Goal: Information Seeking & Learning: Learn about a topic

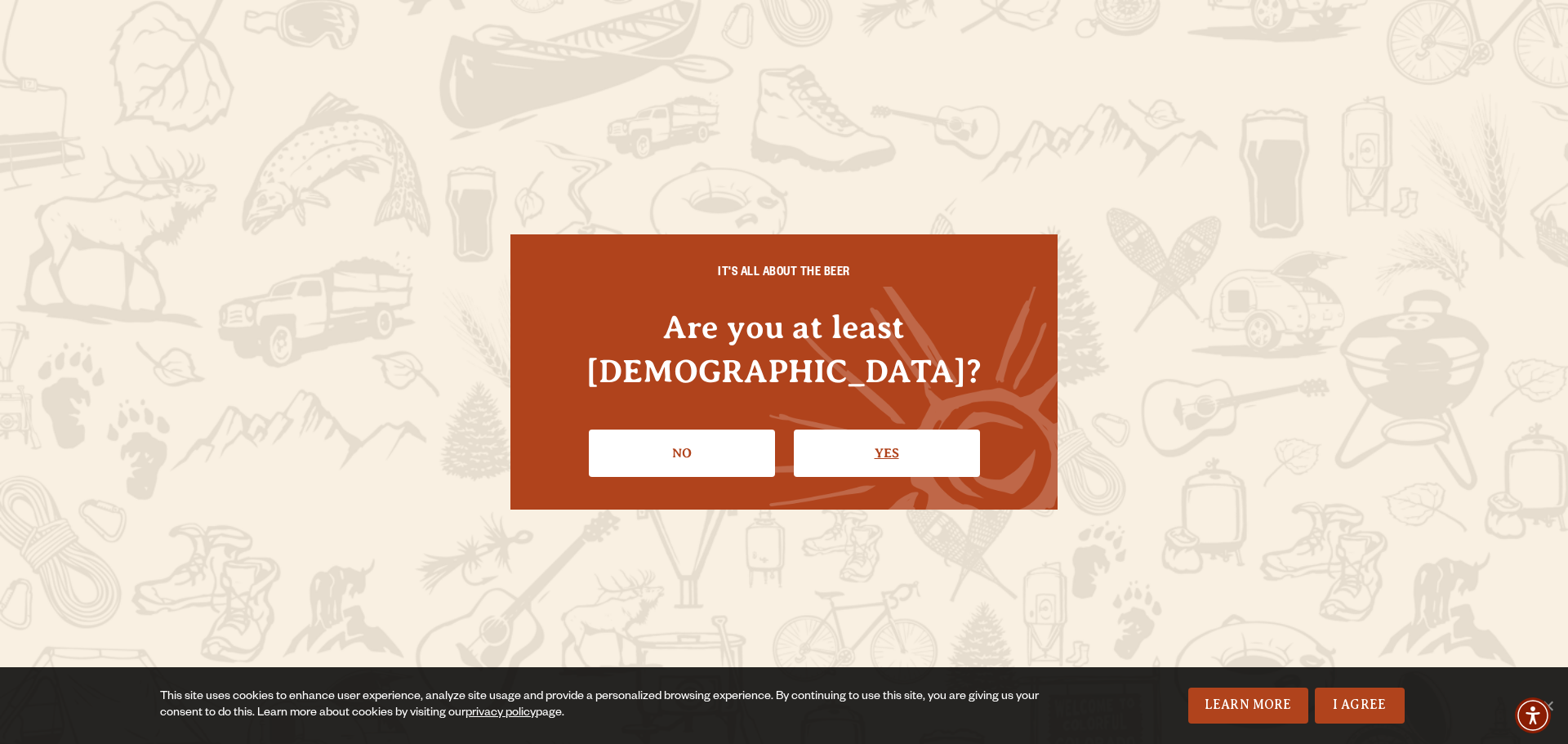
click at [841, 440] on link "Yes" at bounding box center [887, 453] width 186 height 47
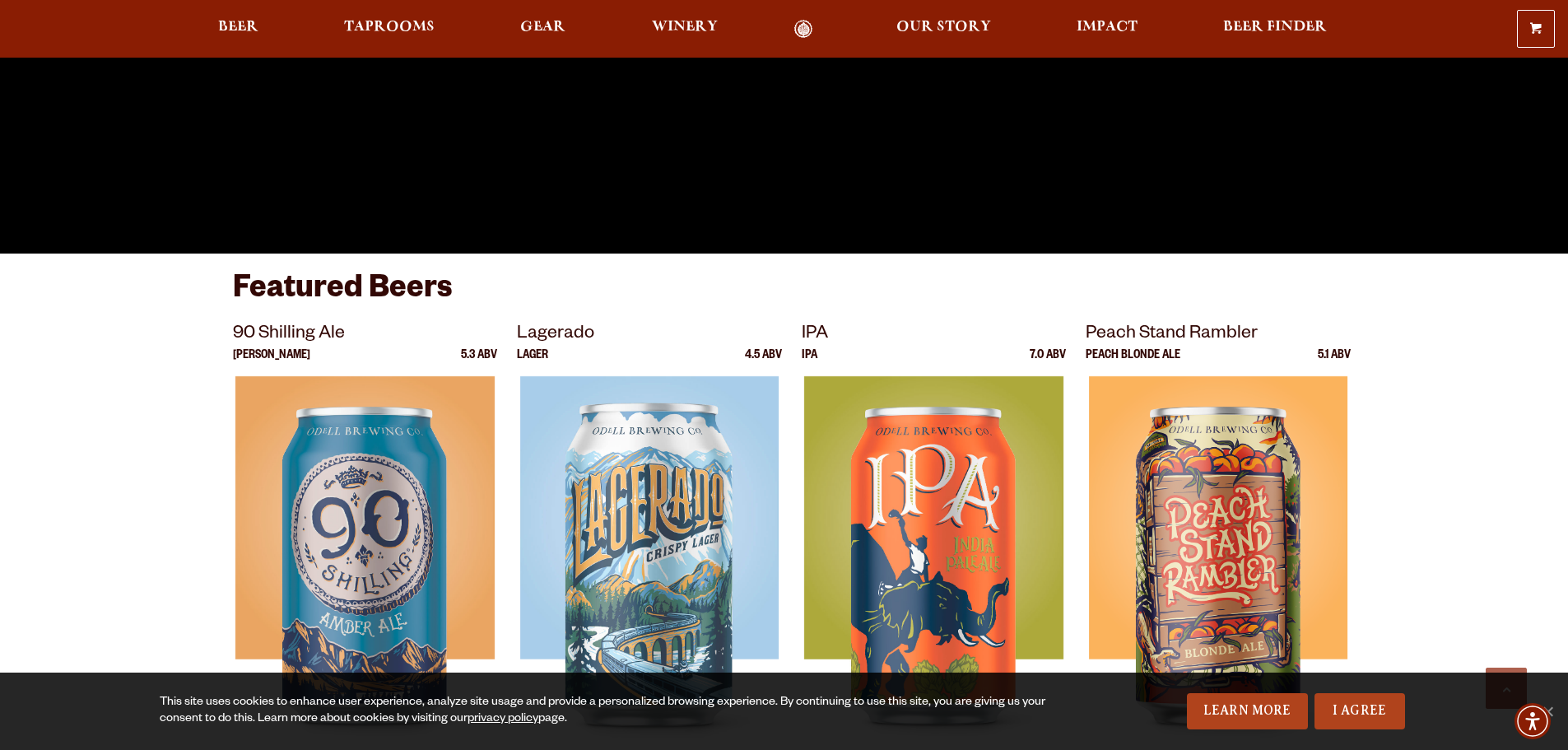
scroll to position [716, 0]
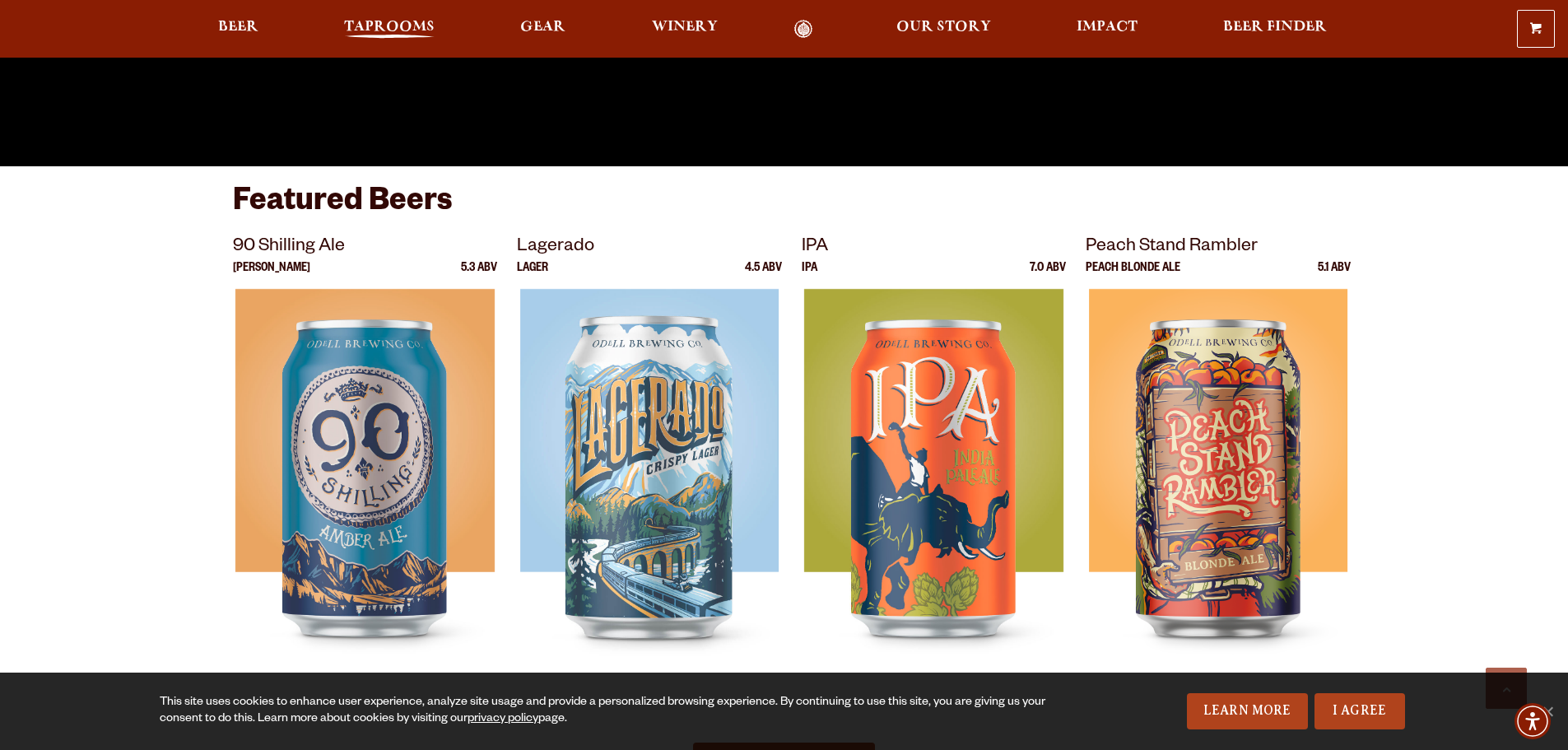
click at [432, 26] on span "Taprooms" at bounding box center [389, 26] width 90 height 13
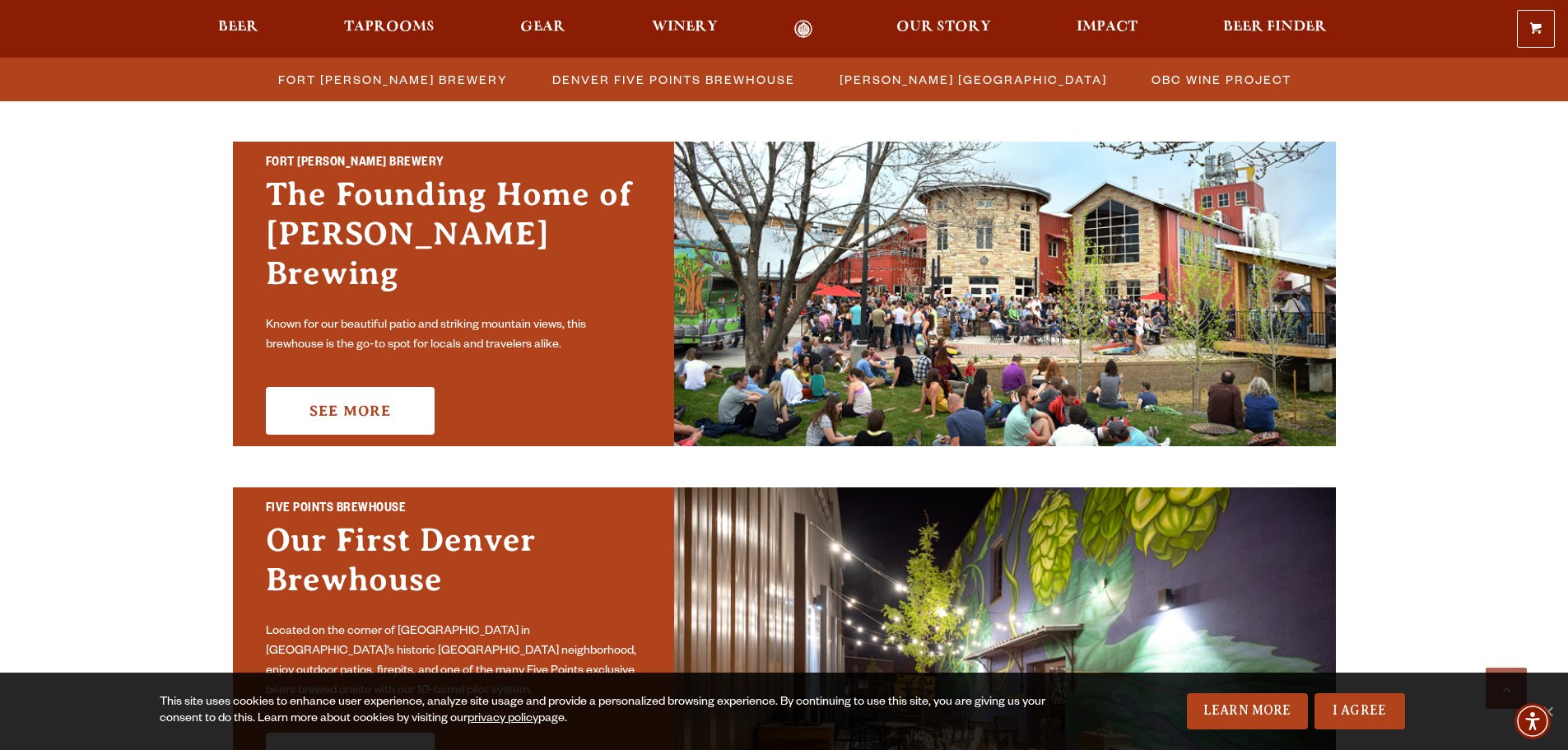
scroll to position [527, 0]
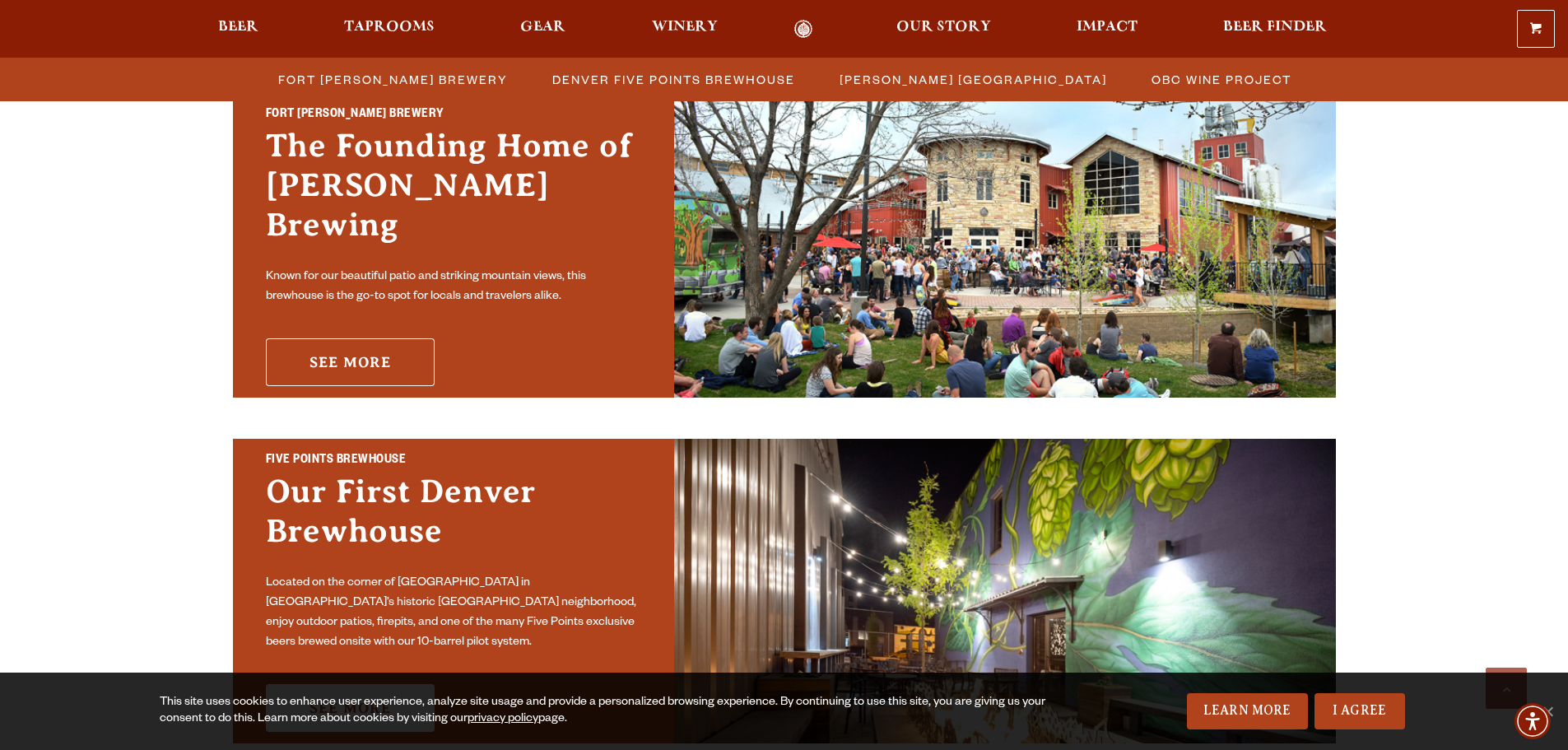
click at [395, 361] on link "See More" at bounding box center [350, 362] width 169 height 48
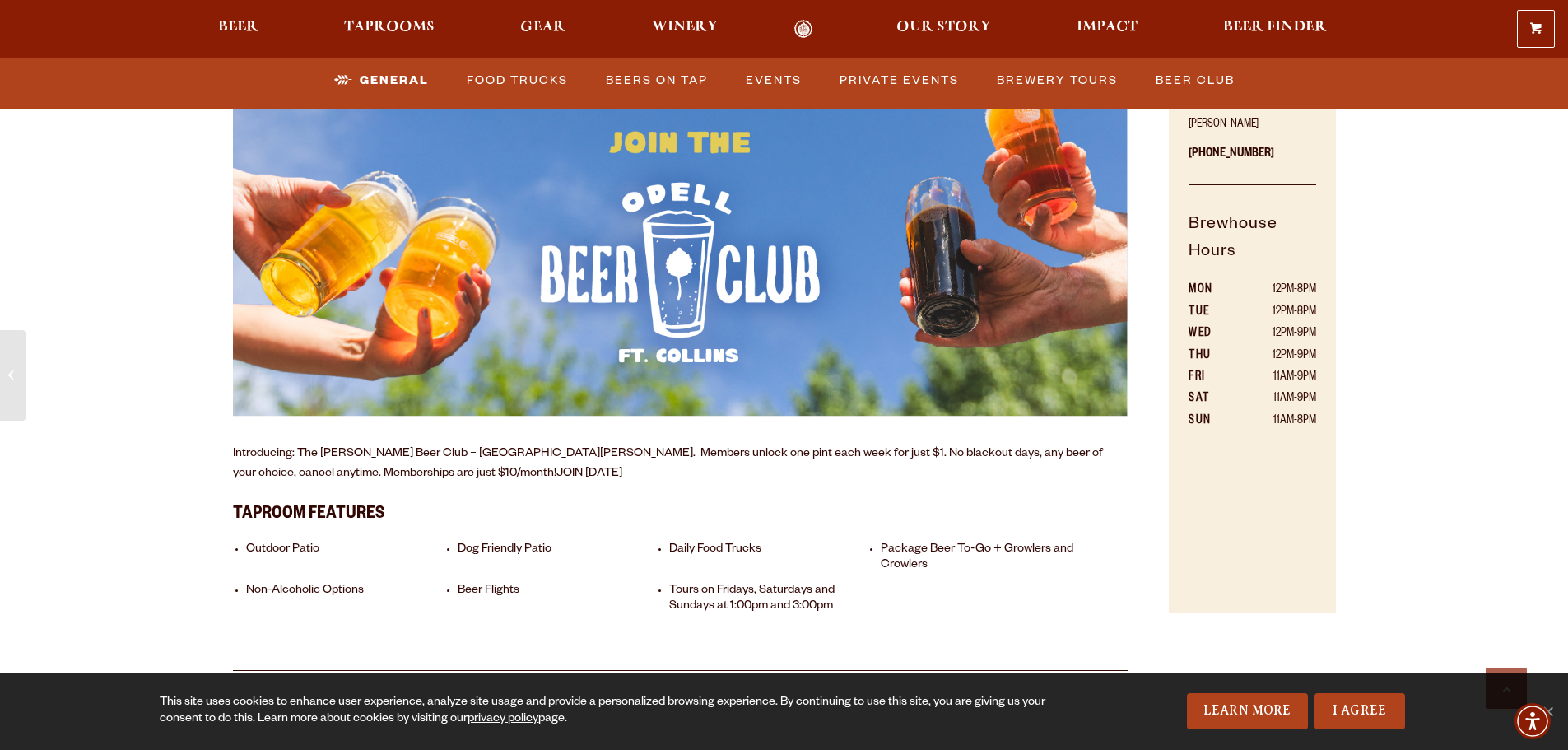
scroll to position [1128, 0]
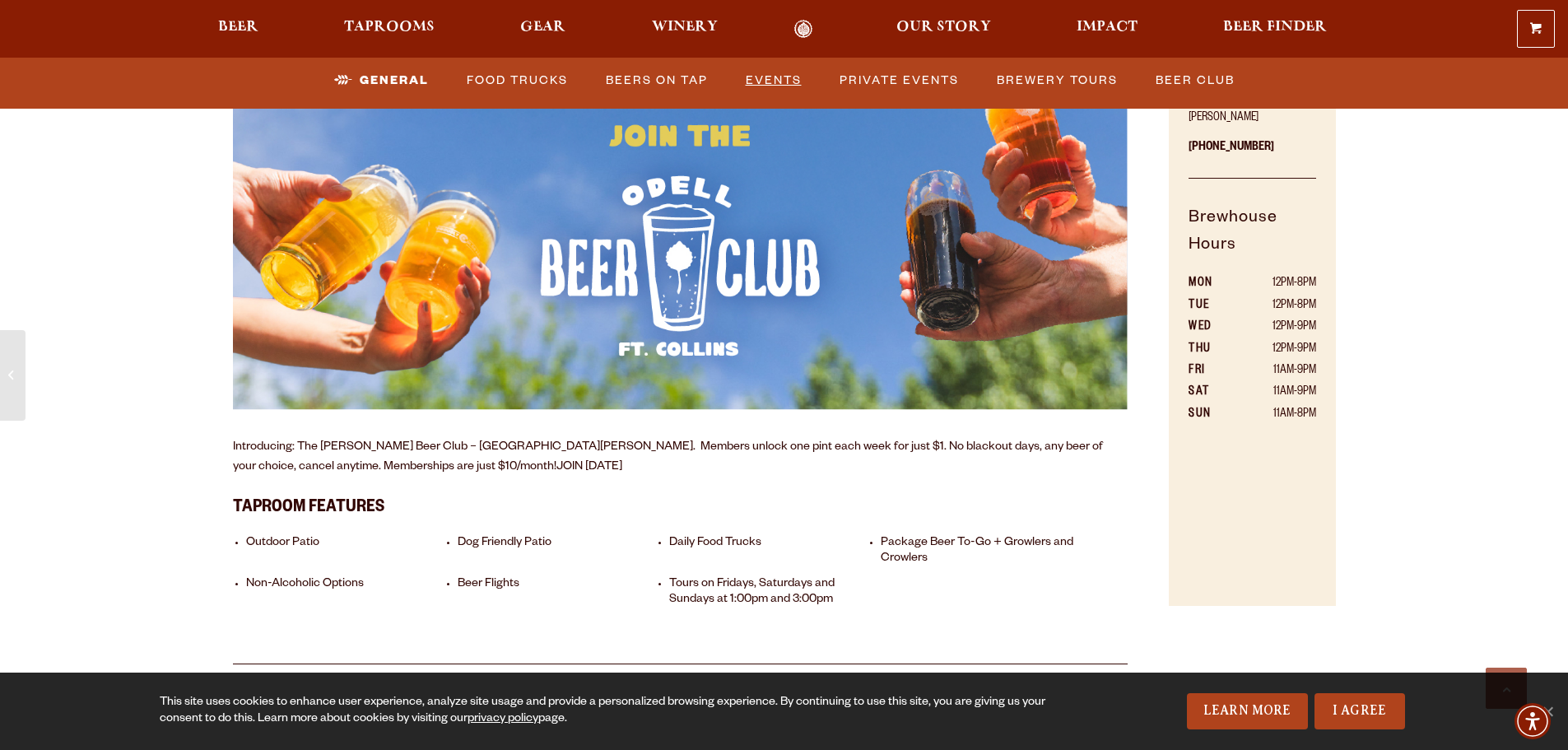
click at [781, 73] on link "Events" at bounding box center [773, 80] width 69 height 38
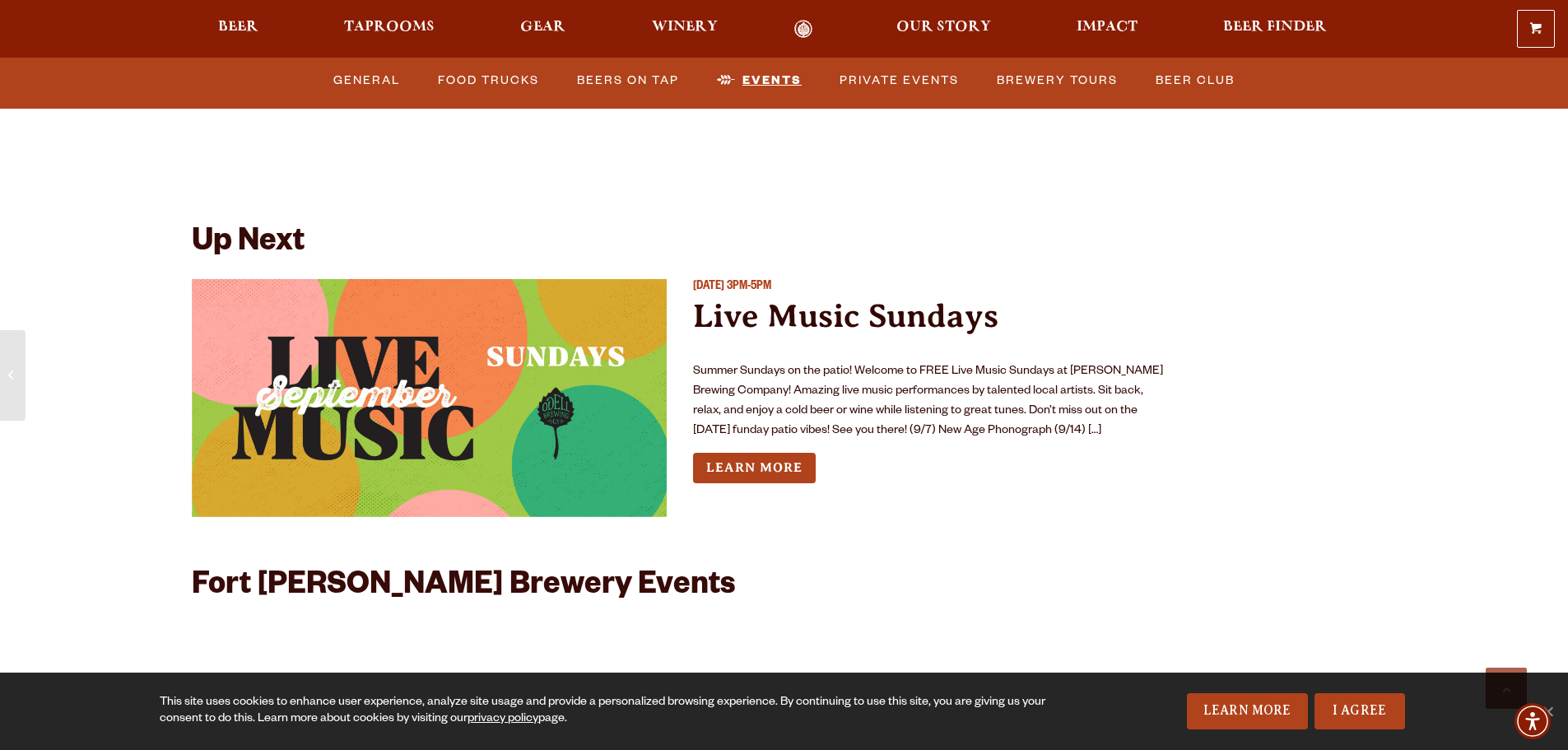
scroll to position [6143, 0]
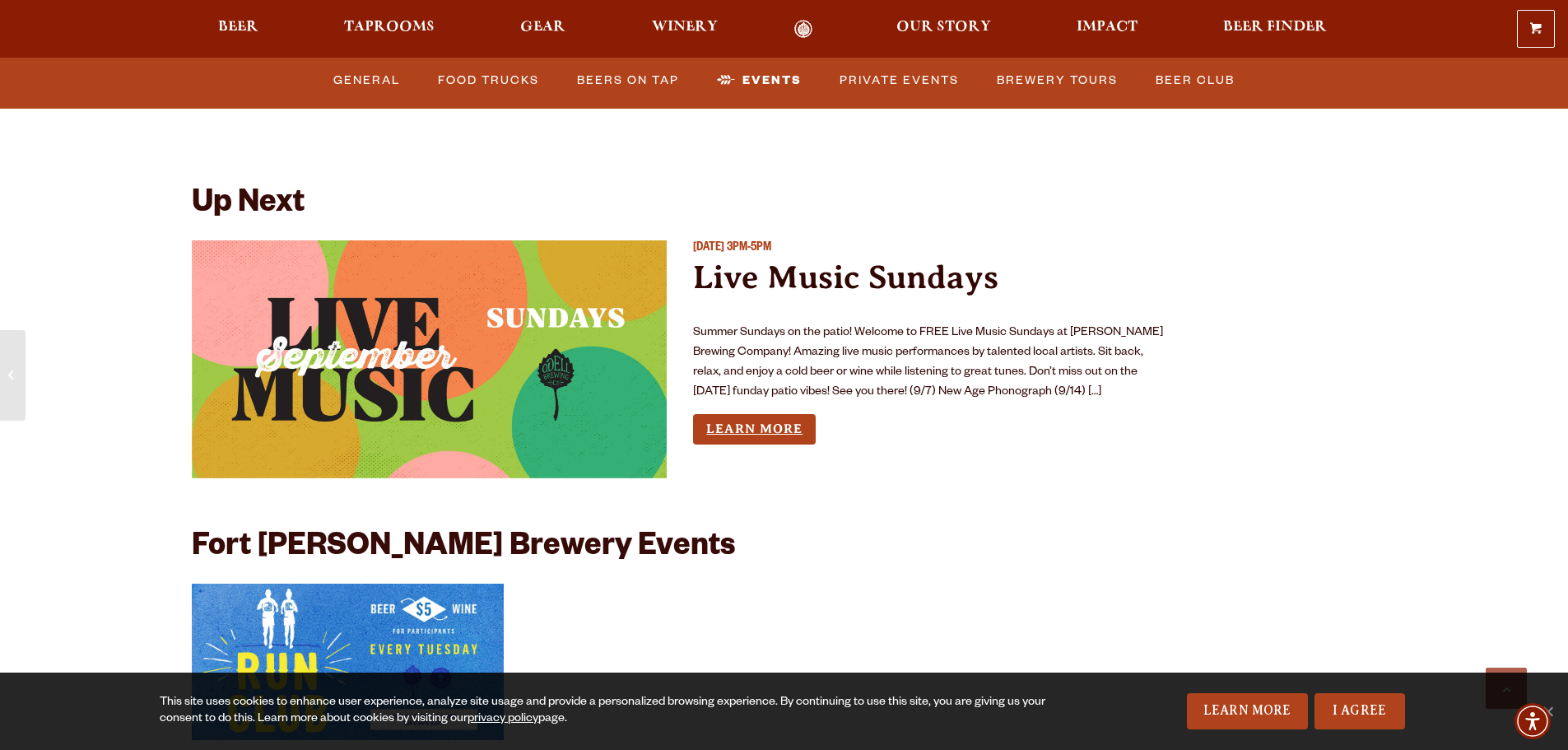
click at [784, 414] on link "Learn More" at bounding box center [754, 430] width 123 height 31
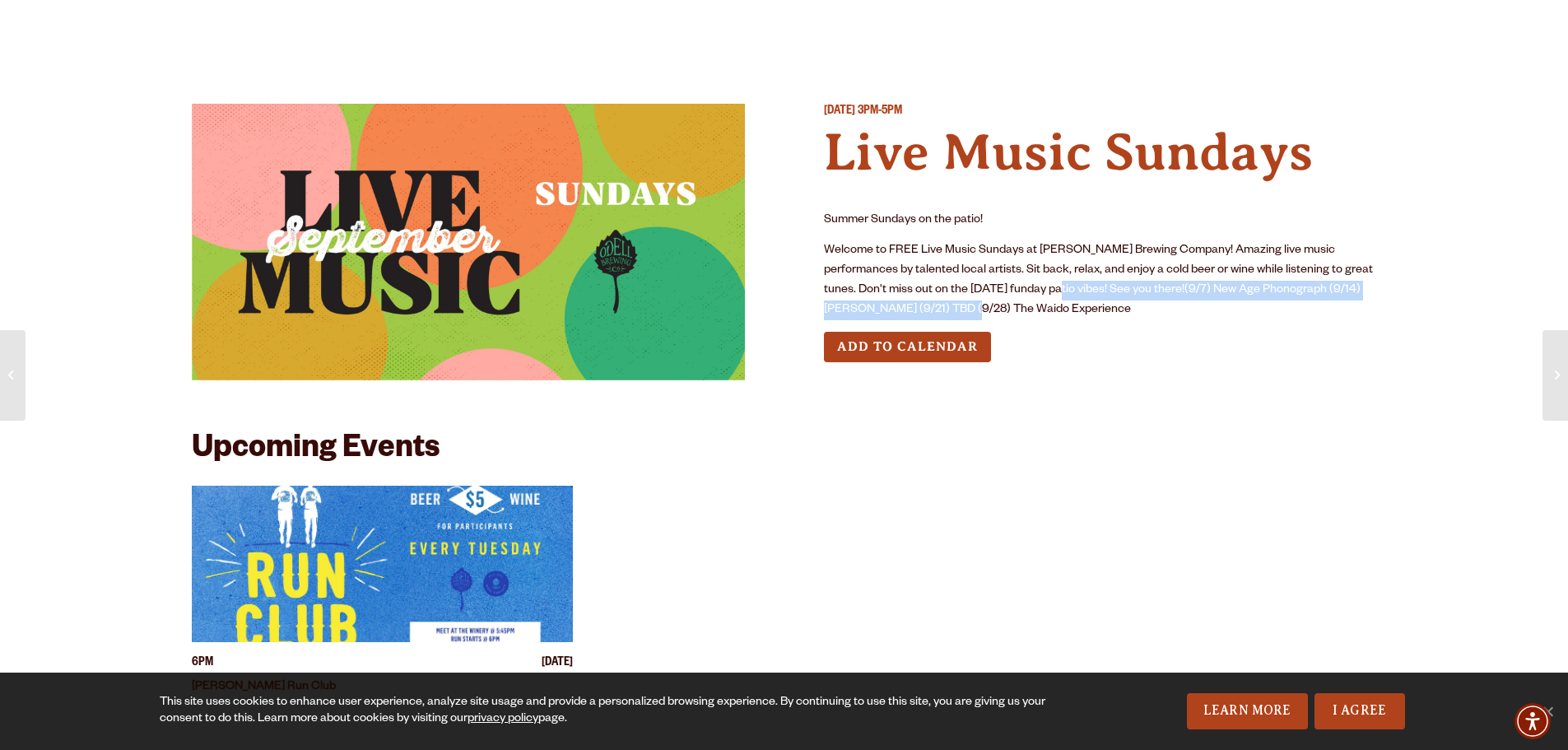
drag, startPoint x: 1007, startPoint y: 300, endPoint x: 895, endPoint y: 307, distance: 112.2
click at [895, 307] on p "Welcome to FREE Live Music Sundays at Odell Brewing Company! Amazing live music…" at bounding box center [1100, 280] width 553 height 79
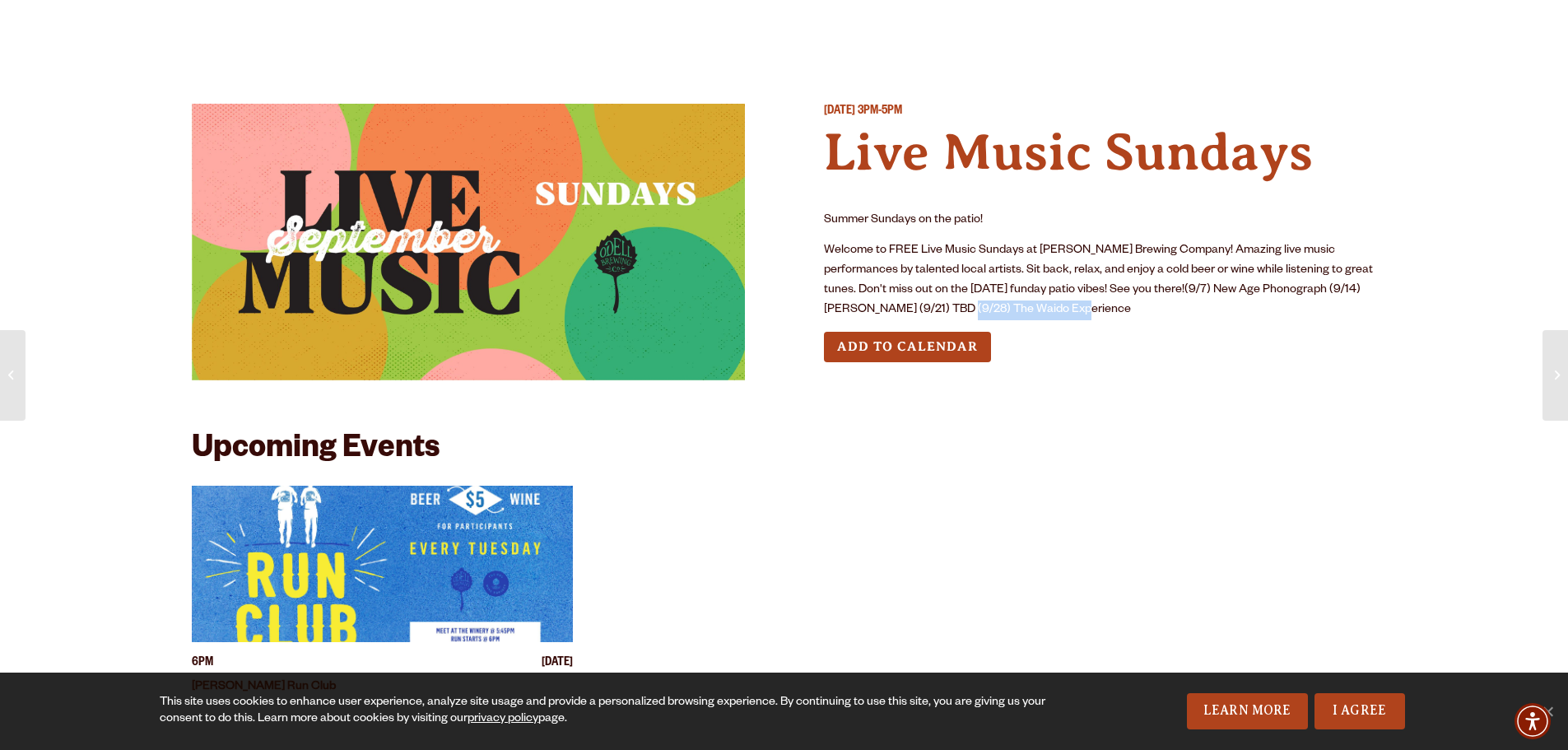
drag, startPoint x: 885, startPoint y: 307, endPoint x: 1017, endPoint y: 307, distance: 132.0
click at [1017, 307] on p "Welcome to FREE Live Music Sundays at Odell Brewing Company! Amazing live music…" at bounding box center [1100, 280] width 553 height 79
click at [988, 300] on p "Welcome to FREE Live Music Sundays at Odell Brewing Company! Amazing live music…" at bounding box center [1100, 280] width 553 height 79
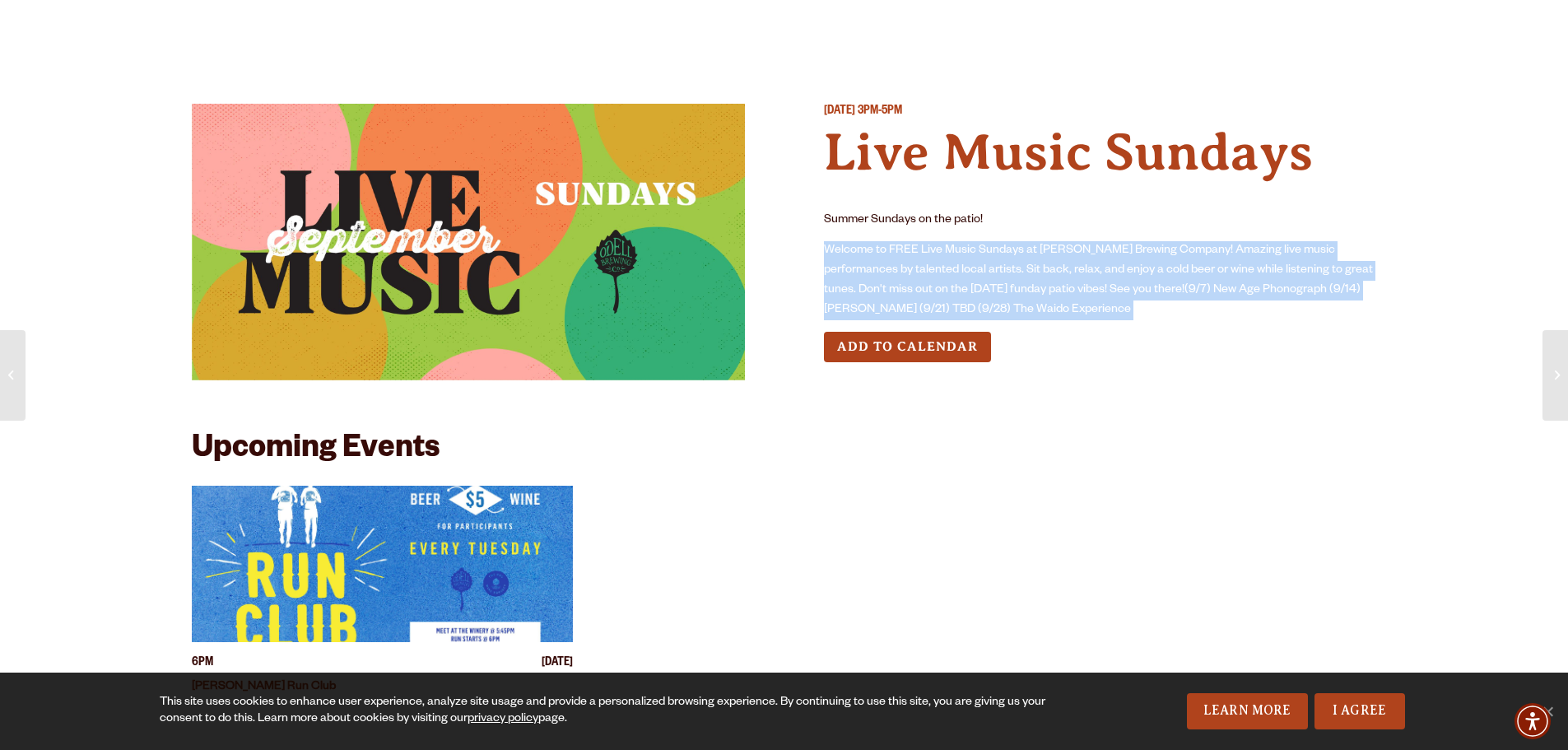
click at [988, 300] on p "Welcome to FREE Live Music Sundays at Odell Brewing Company! Amazing live music…" at bounding box center [1100, 280] width 553 height 79
click at [1002, 307] on p "Welcome to FREE Live Music Sundays at Odell Brewing Company! Amazing live music…" at bounding box center [1100, 280] width 553 height 79
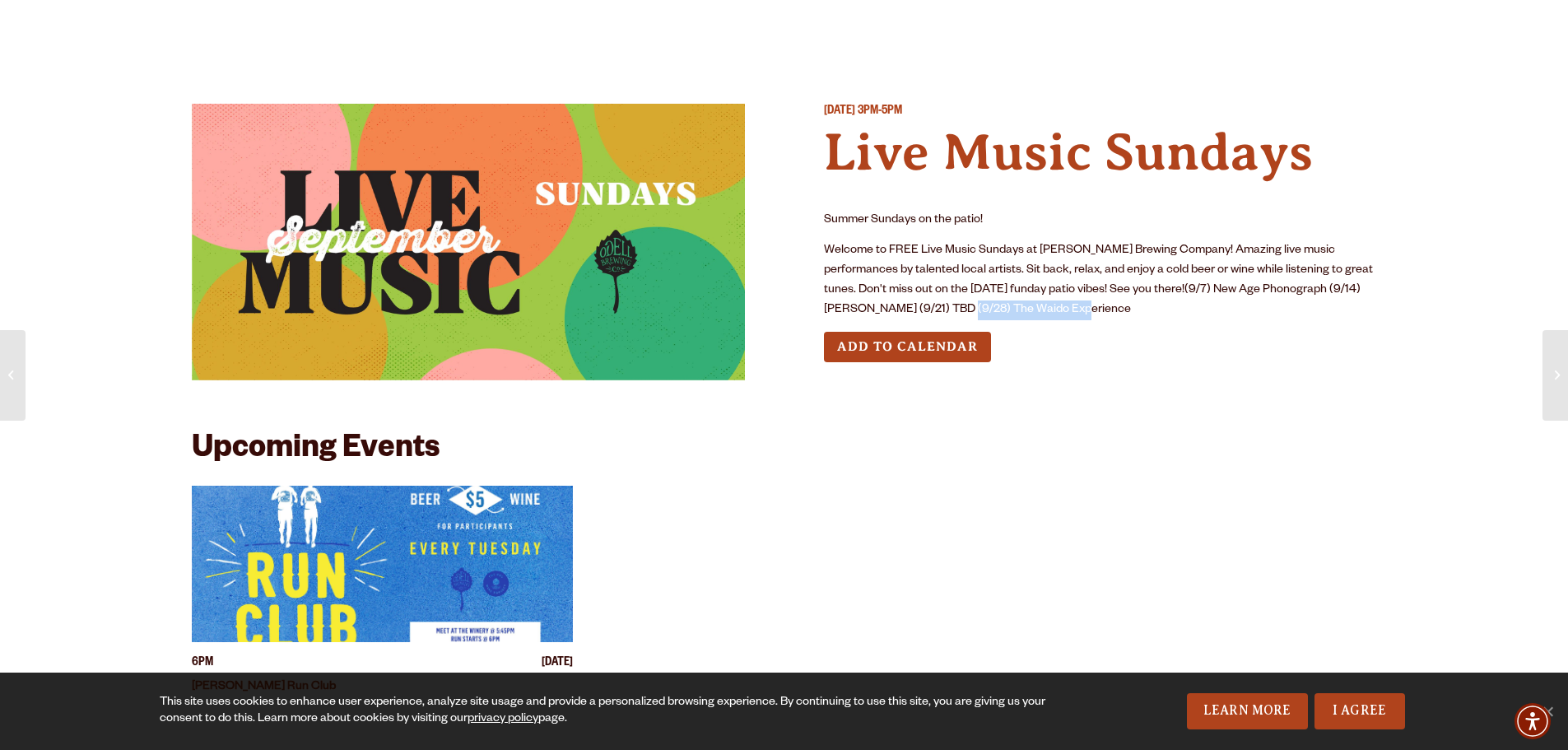
drag, startPoint x: 1010, startPoint y: 307, endPoint x: 885, endPoint y: 307, distance: 125.0
click at [885, 307] on p "Welcome to FREE Live Music Sundays at Odell Brewing Company! Amazing live music…" at bounding box center [1100, 280] width 553 height 79
copy p "The Waido Experience"
